Goal: Obtain resource: Download file/media

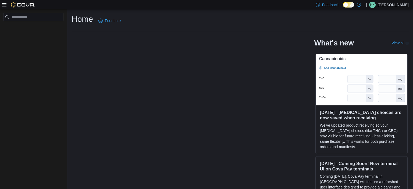
click at [166, 135] on div "What's new View all (opens in a new tab or window) [DATE] - [MEDICAL_DATA] choi…" at bounding box center [241, 115] width 338 height 159
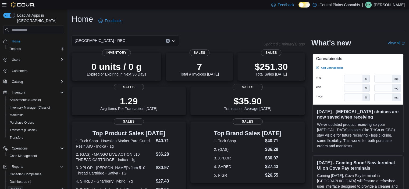
click at [15, 187] on span "Reports" at bounding box center [15, 189] width 11 height 4
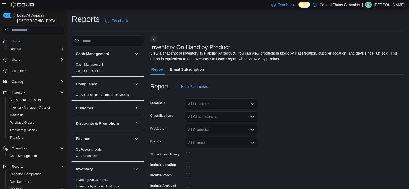
scroll to position [18, 0]
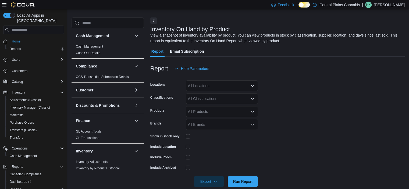
click at [211, 101] on div "All Classifications" at bounding box center [222, 98] width 72 height 11
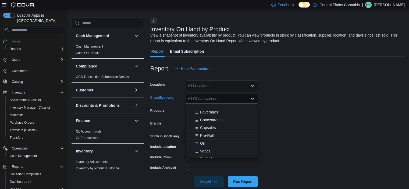
scroll to position [54, 0]
click at [215, 123] on div "Vapes" at bounding box center [222, 124] width 66 height 5
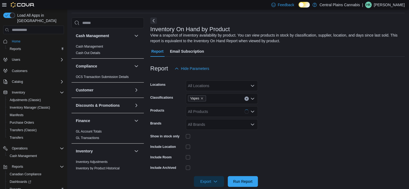
click at [301, 117] on form "Locations All Locations Classifications Vapes Products All Products Brands All …" at bounding box center [277, 130] width 255 height 113
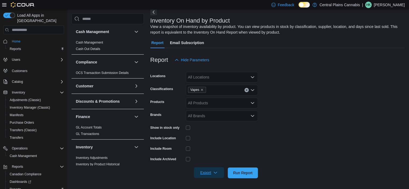
click at [216, 176] on span "Export" at bounding box center [209, 172] width 24 height 11
click at [213, 143] on button "Export to Excel" at bounding box center [210, 140] width 31 height 11
click at [245, 90] on button "Clear input" at bounding box center [247, 90] width 4 height 4
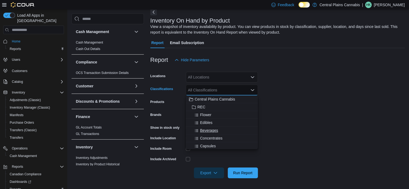
scroll to position [54, 0]
click at [211, 101] on span "Pre-Roll" at bounding box center [207, 99] width 14 height 5
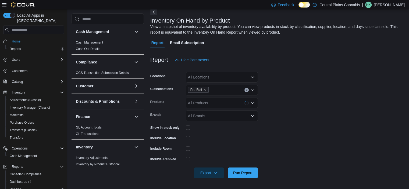
click at [285, 128] on form "Locations All Locations Classifications Pre-Roll Products All Products Brands A…" at bounding box center [277, 121] width 255 height 113
